Goal: Use online tool/utility: Utilize a website feature to perform a specific function

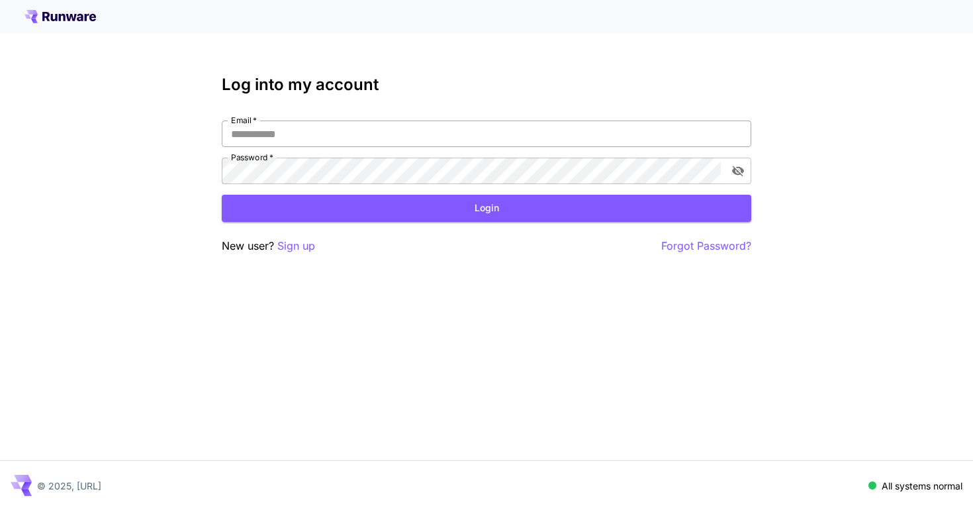
click at [473, 136] on input "Email   *" at bounding box center [487, 134] width 530 height 26
type input "**********"
click at [468, 213] on button "Login" at bounding box center [487, 208] width 530 height 27
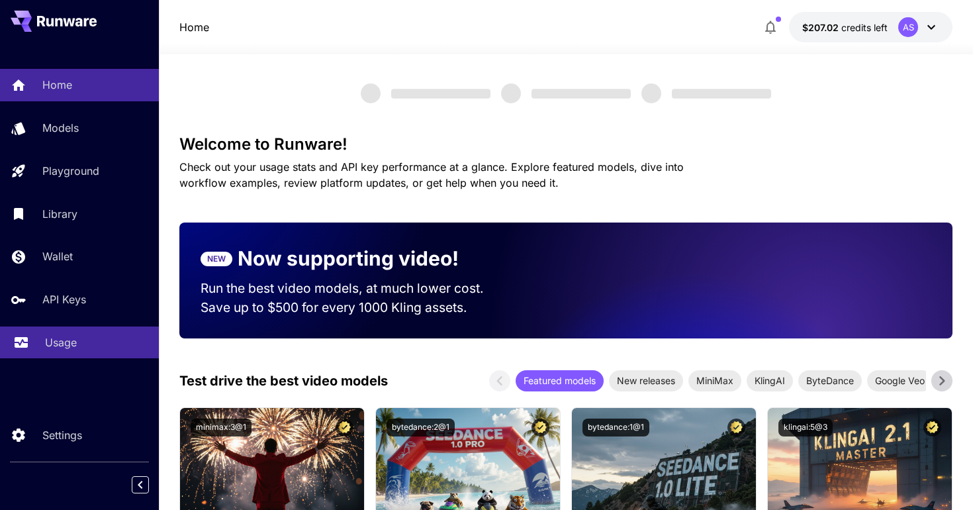
click at [81, 340] on div "Usage" at bounding box center [96, 342] width 103 height 16
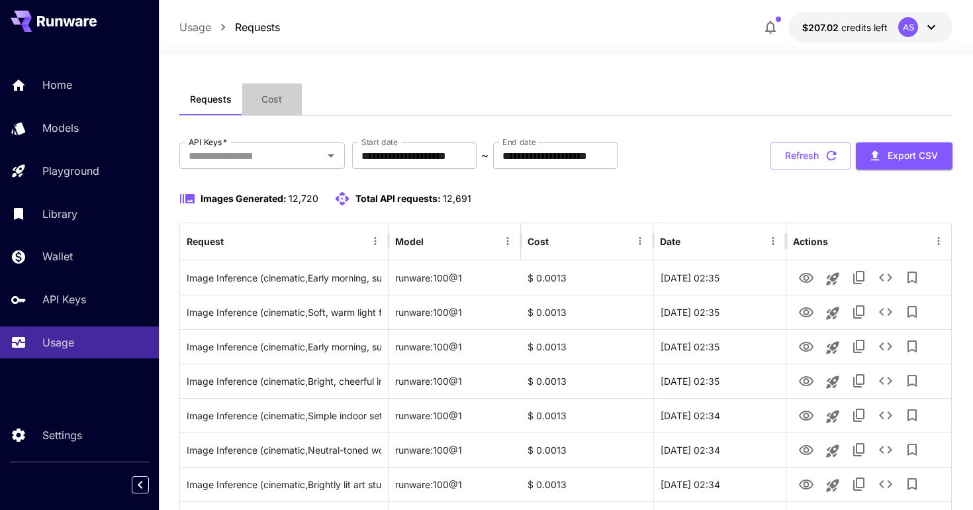
click at [275, 109] on button "Cost" at bounding box center [272, 99] width 60 height 32
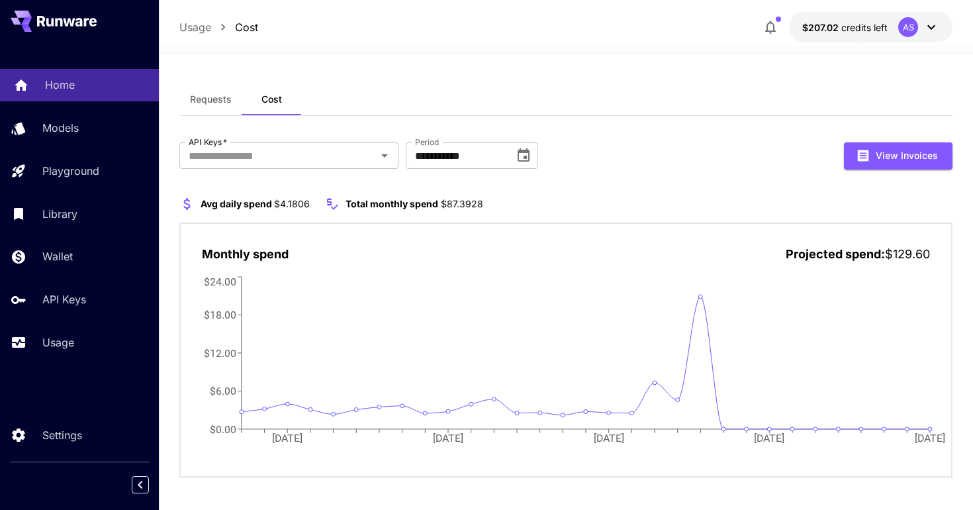
click at [118, 89] on div "Home" at bounding box center [96, 85] width 103 height 16
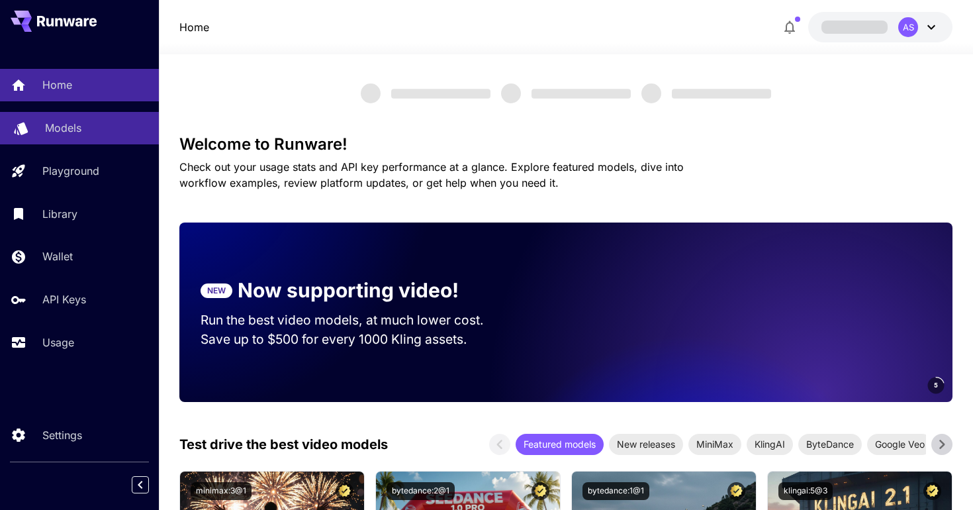
click at [77, 132] on p "Models" at bounding box center [63, 128] width 36 height 16
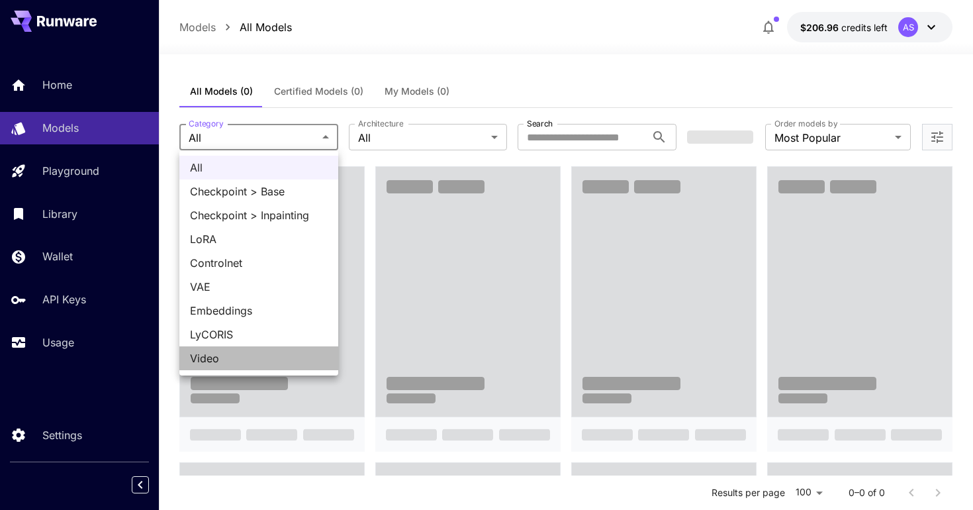
click at [201, 359] on span "Video" at bounding box center [259, 358] width 138 height 16
type input "*****"
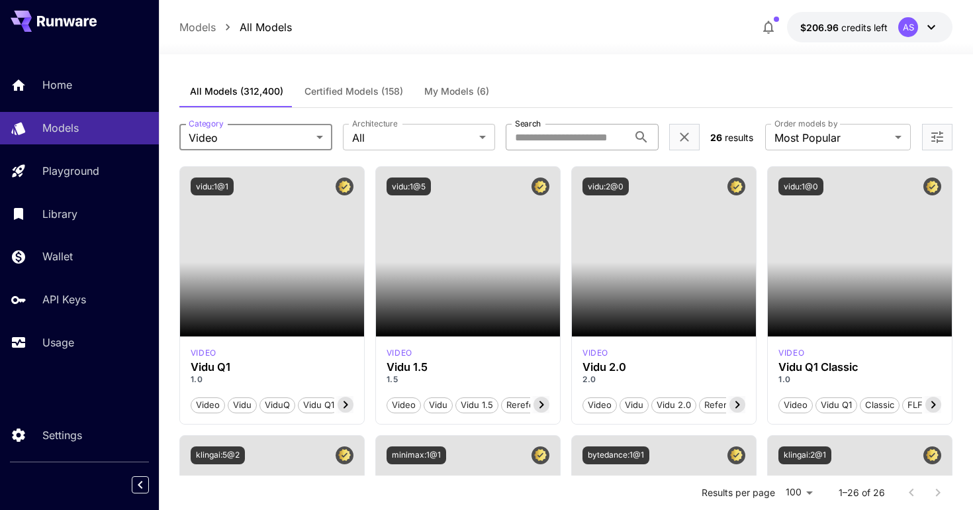
click at [522, 139] on input "Search" at bounding box center [567, 137] width 123 height 26
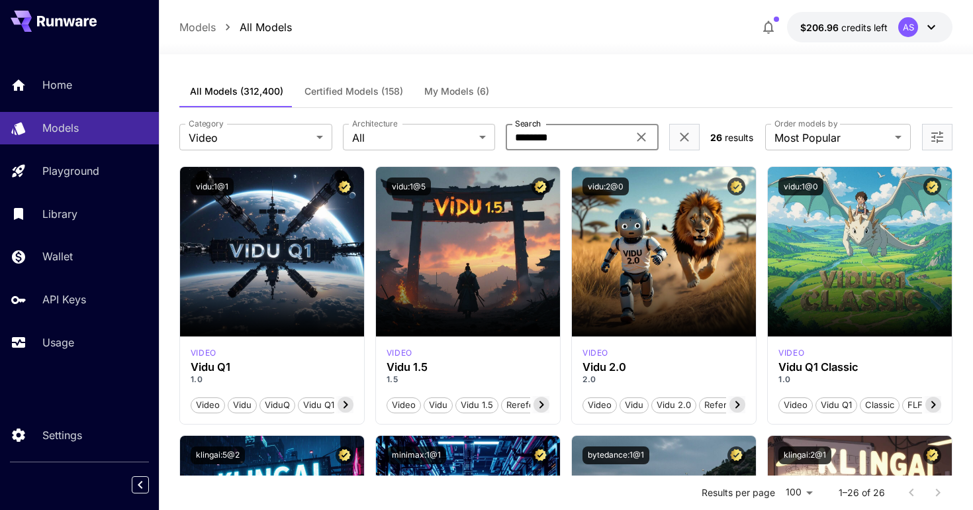
type input "********"
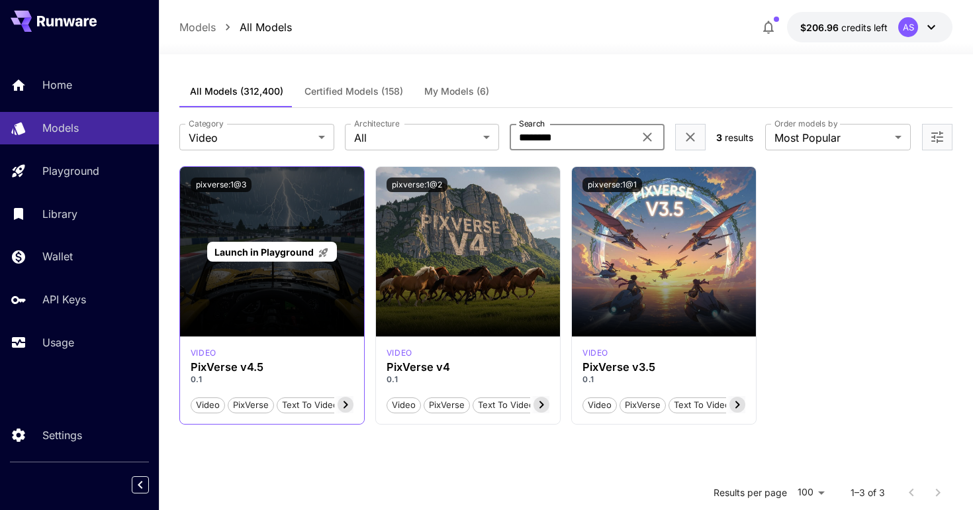
click at [273, 253] on span "Launch in Playground" at bounding box center [264, 251] width 99 height 11
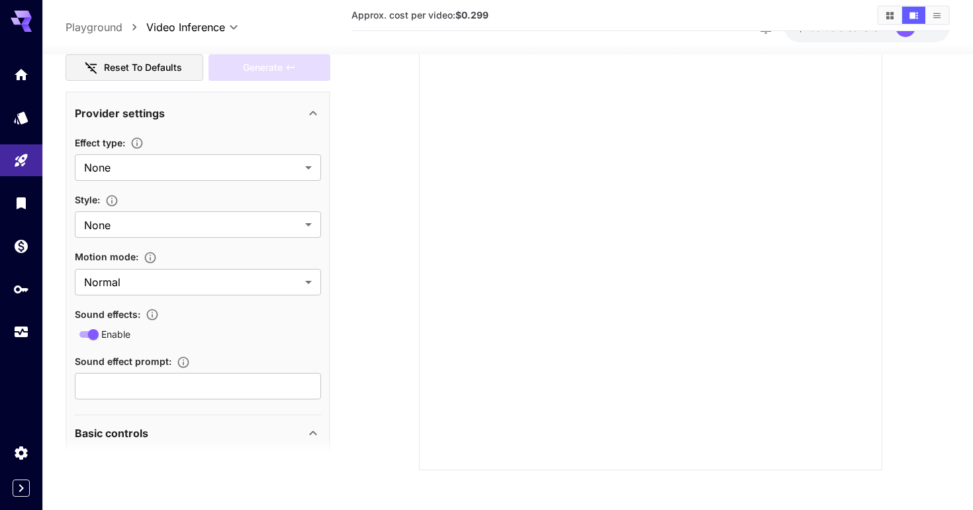
scroll to position [289, 0]
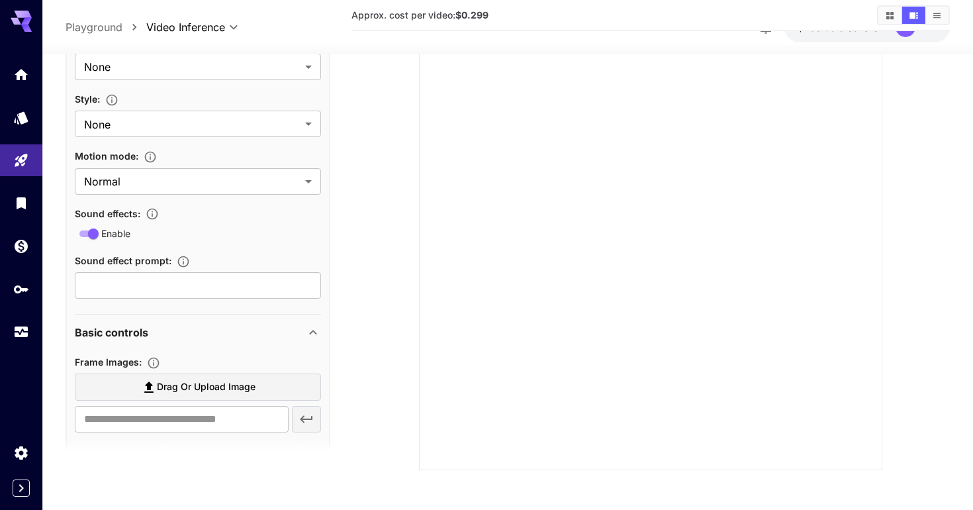
click at [297, 154] on div "Motion mode :" at bounding box center [198, 156] width 246 height 16
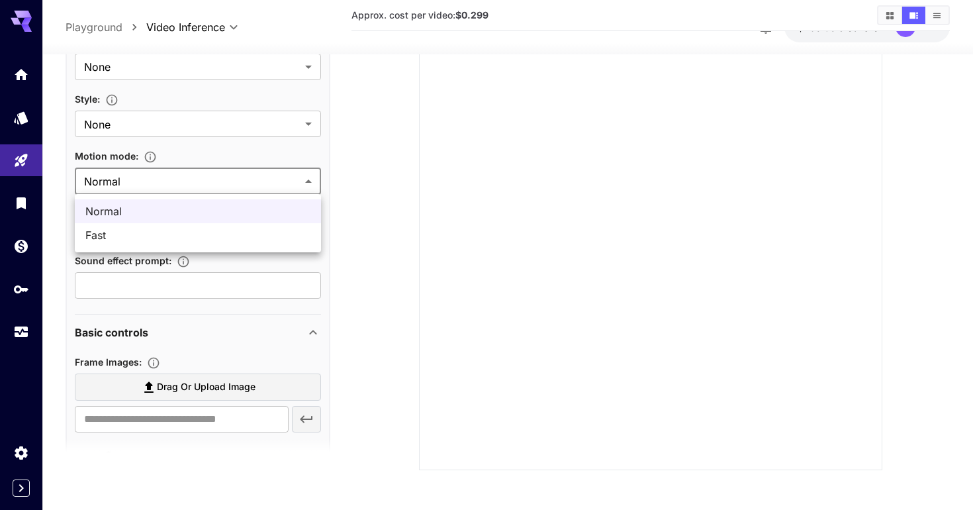
click at [297, 171] on body "**********" at bounding box center [486, 189] width 973 height 642
click at [296, 157] on div at bounding box center [486, 255] width 973 height 510
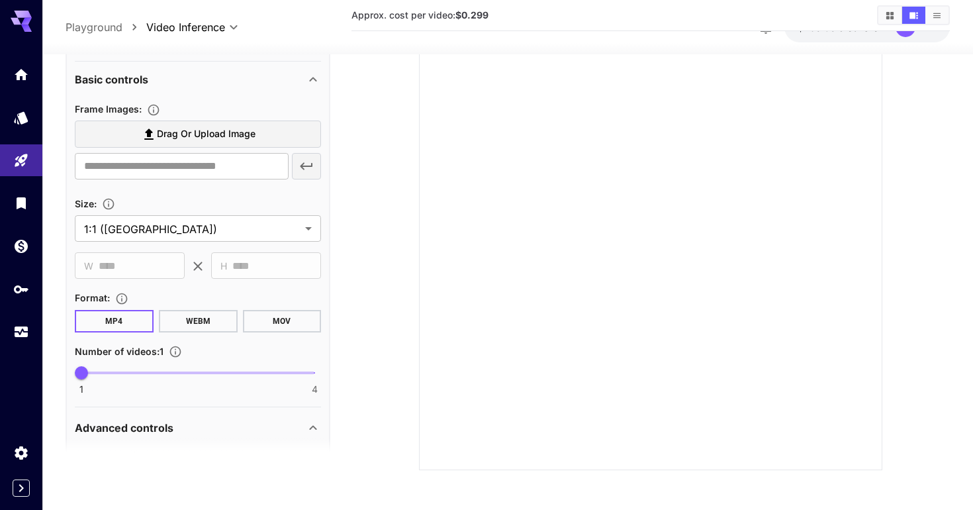
scroll to position [544, 0]
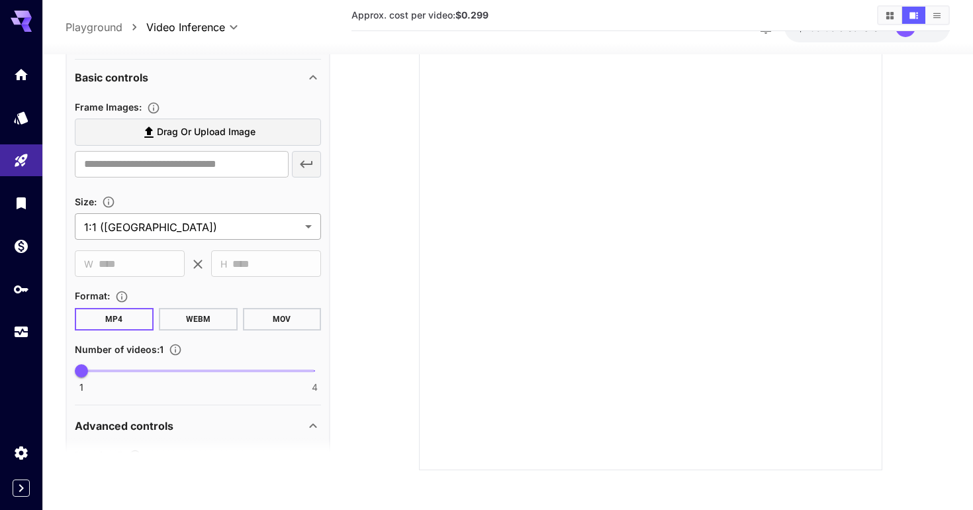
click at [256, 226] on body "**********" at bounding box center [486, 189] width 973 height 642
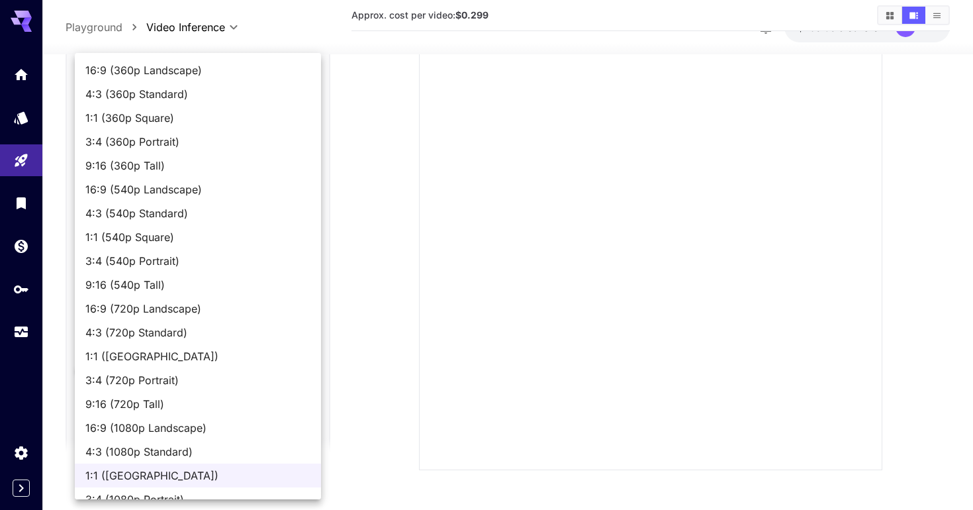
click at [266, 70] on span "16:9 (360p Landscape)" at bounding box center [197, 70] width 225 height 16
type input "**********"
type input "***"
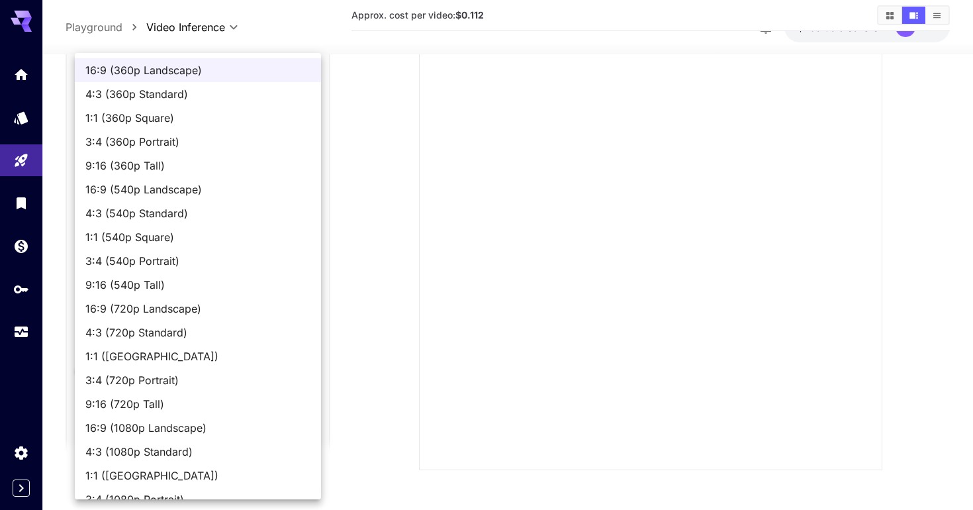
click at [266, 221] on body "**********" at bounding box center [486, 189] width 973 height 642
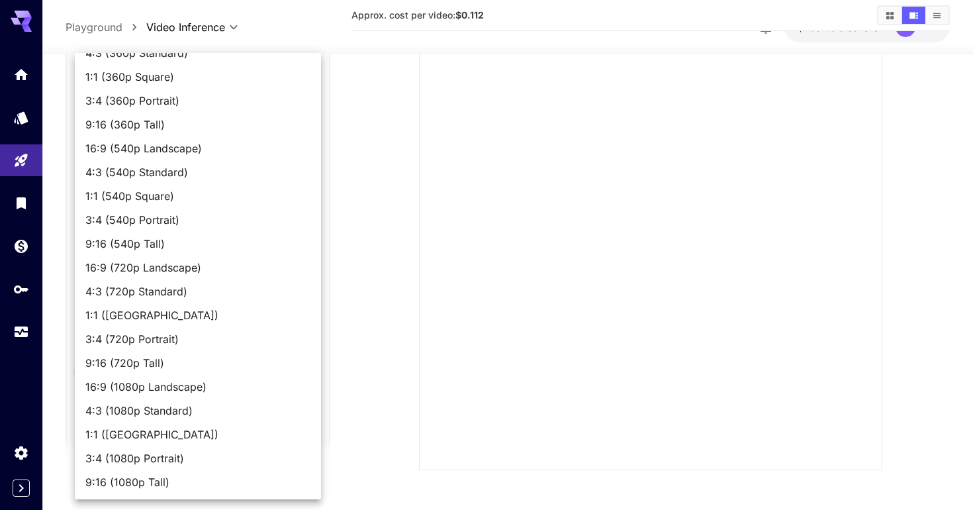
scroll to position [0, 0]
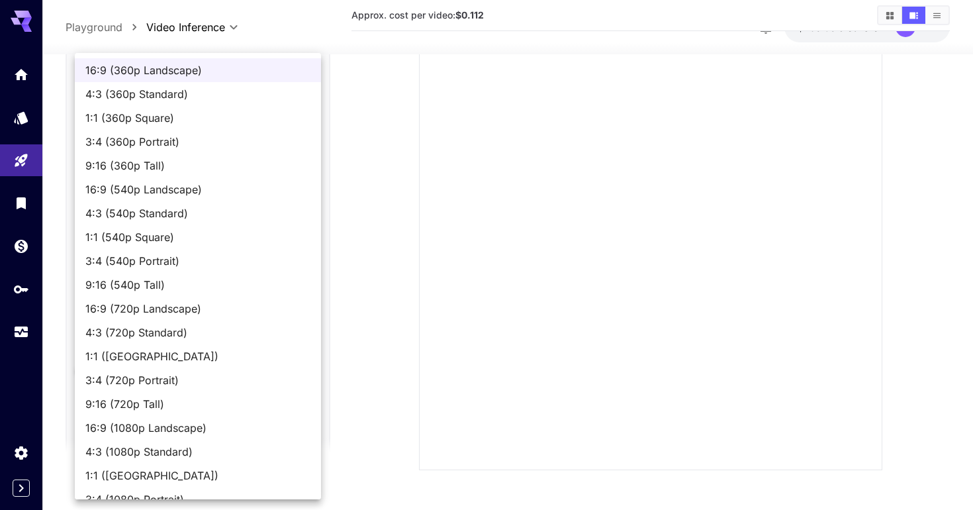
click at [354, 202] on div at bounding box center [486, 255] width 973 height 510
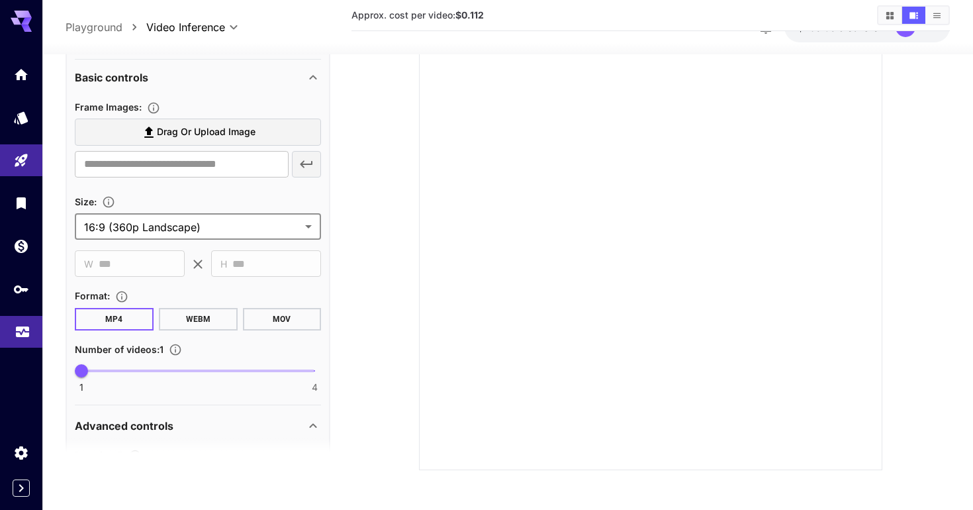
click at [19, 333] on icon "Usage" at bounding box center [22, 329] width 13 height 7
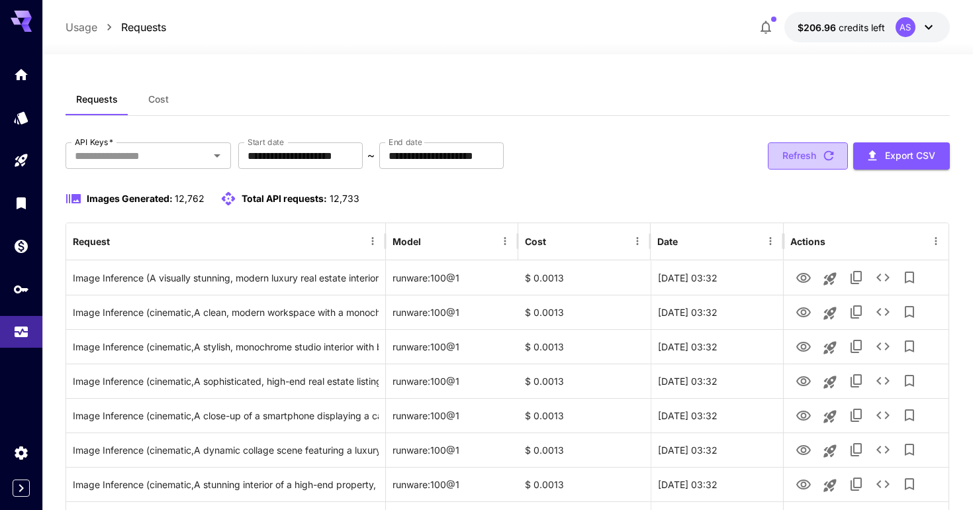
click at [781, 152] on button "Refresh" at bounding box center [808, 155] width 80 height 27
click at [811, 152] on button "Refresh" at bounding box center [808, 155] width 80 height 27
click at [789, 162] on button "Refresh" at bounding box center [808, 155] width 80 height 27
click at [822, 156] on icon "button" at bounding box center [829, 155] width 15 height 15
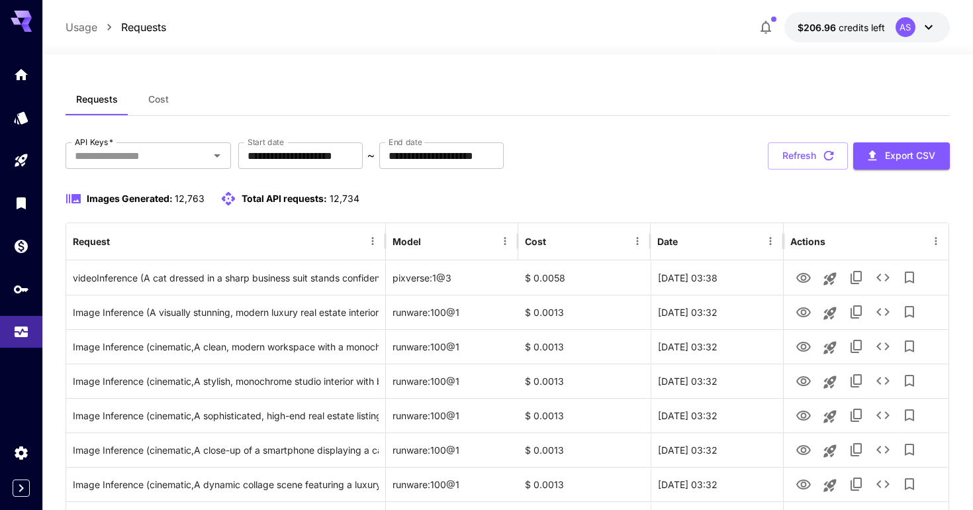
click at [807, 158] on button "Refresh" at bounding box center [808, 155] width 80 height 27
click at [799, 148] on button "Refresh" at bounding box center [808, 155] width 80 height 27
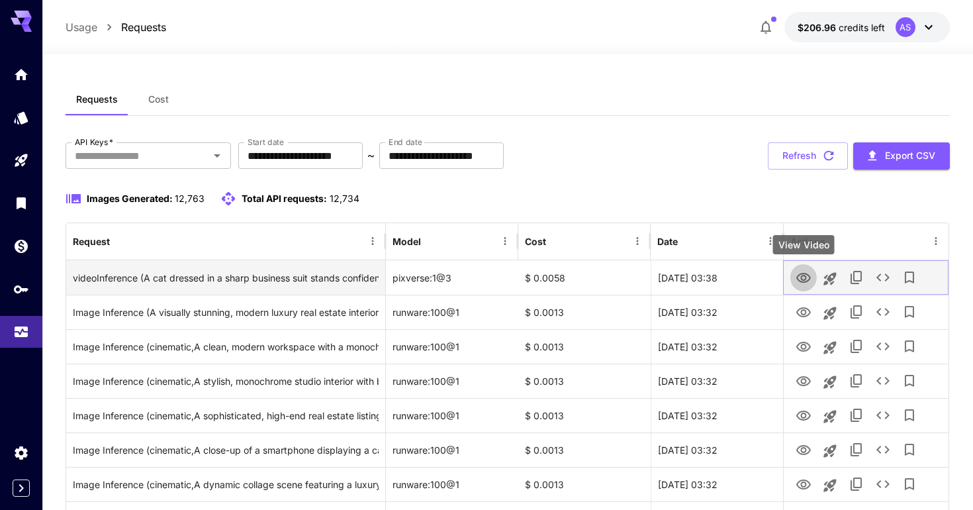
click at [806, 278] on icon "View Video" at bounding box center [804, 278] width 15 height 10
click at [881, 279] on icon "See details" at bounding box center [883, 278] width 16 height 16
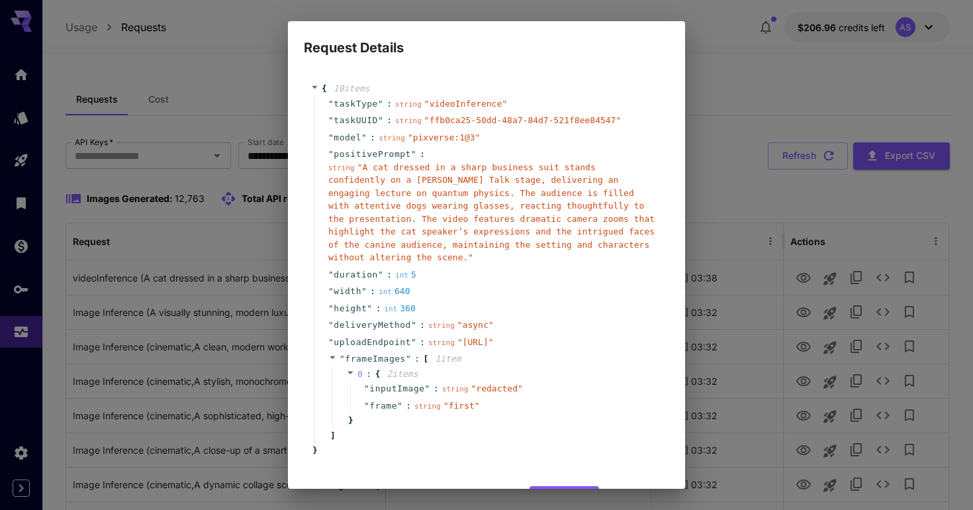
click at [750, 139] on div "Request Details { 10 item s " taskType " : string " videoInference " " taskUUID…" at bounding box center [486, 255] width 973 height 510
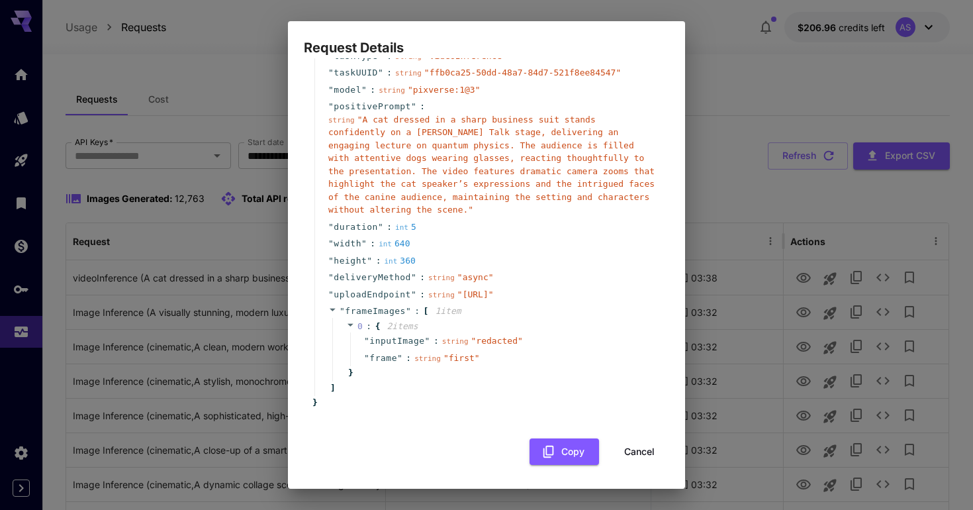
click at [629, 459] on button "Cancel" at bounding box center [640, 451] width 60 height 27
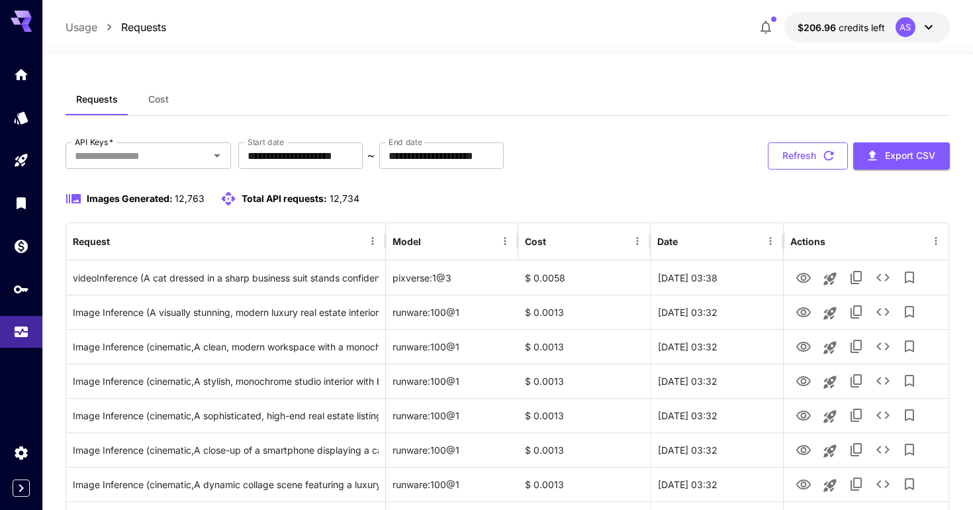
click at [832, 160] on icon "button" at bounding box center [829, 155] width 15 height 15
click at [783, 161] on button "Refresh" at bounding box center [808, 155] width 80 height 27
click at [782, 161] on button "Refresh" at bounding box center [808, 155] width 80 height 27
click at [803, 153] on button "Refresh" at bounding box center [808, 155] width 80 height 27
click at [787, 160] on button "Refresh" at bounding box center [808, 155] width 80 height 27
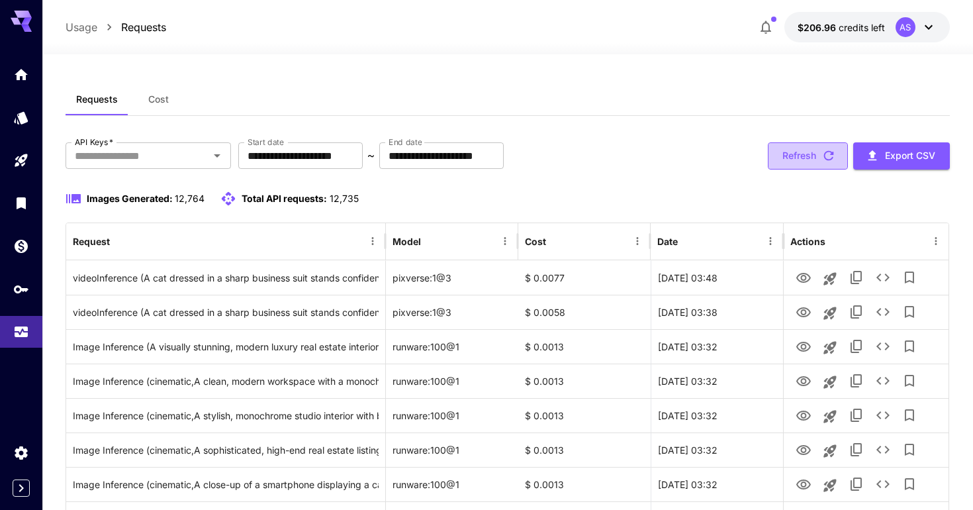
click at [772, 152] on button "Refresh" at bounding box center [808, 155] width 80 height 27
click at [792, 150] on button "Refresh" at bounding box center [808, 155] width 80 height 27
click at [811, 160] on button "Refresh" at bounding box center [808, 155] width 80 height 27
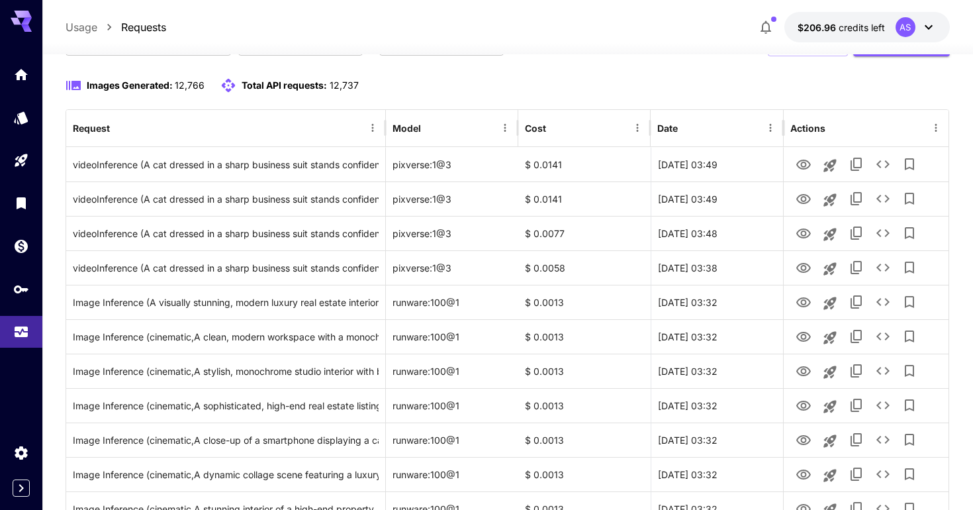
scroll to position [59, 0]
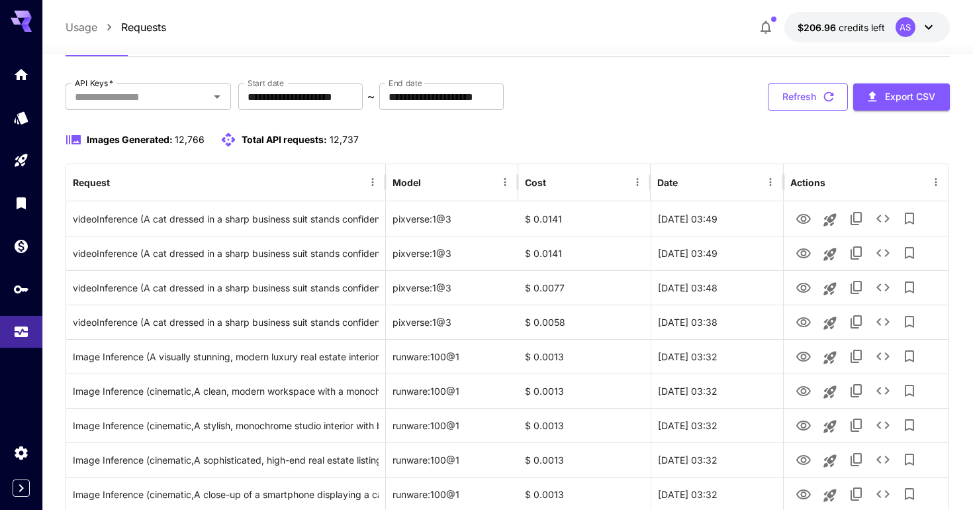
click at [816, 100] on button "Refresh" at bounding box center [808, 96] width 80 height 27
click at [785, 103] on button "Refresh" at bounding box center [808, 96] width 80 height 27
click at [788, 93] on button "Refresh" at bounding box center [808, 96] width 80 height 27
click at [813, 89] on button "Refresh" at bounding box center [808, 96] width 80 height 27
click at [809, 91] on button "Refresh" at bounding box center [808, 96] width 80 height 27
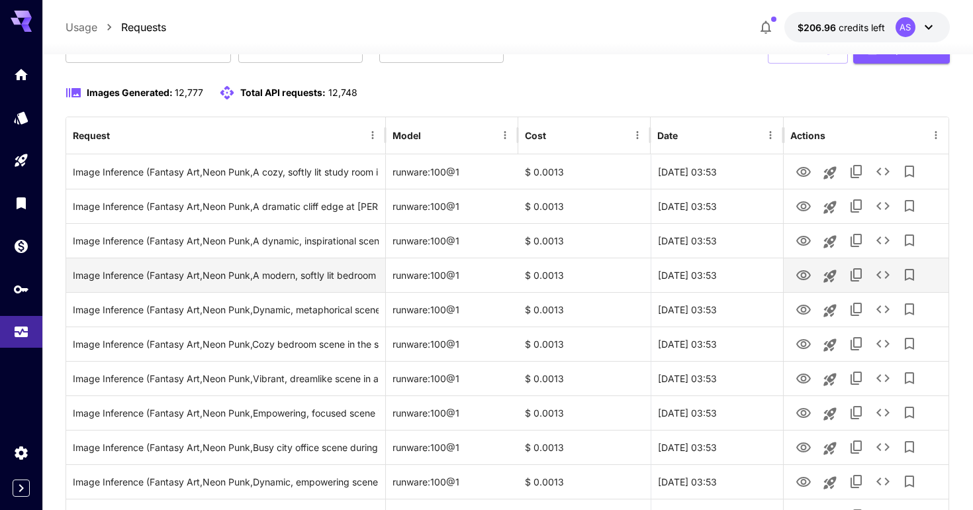
scroll to position [0, 0]
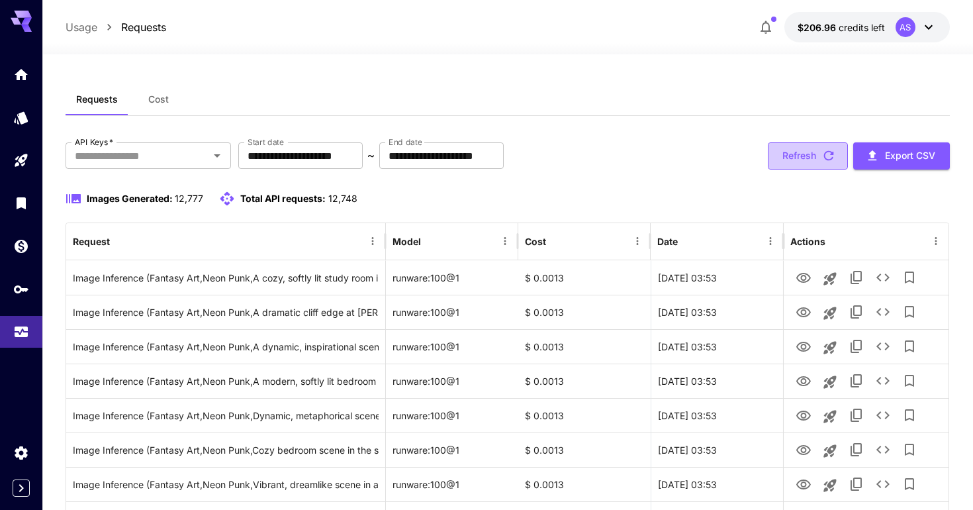
click at [777, 151] on button "Refresh" at bounding box center [808, 155] width 80 height 27
